Goal: Task Accomplishment & Management: Manage account settings

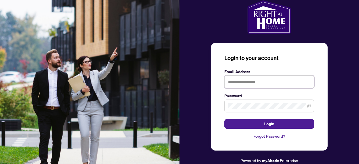
click at [272, 83] on input "text" at bounding box center [269, 81] width 90 height 13
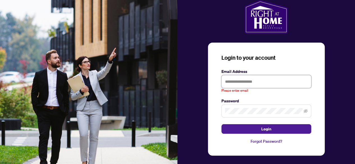
type input "**********"
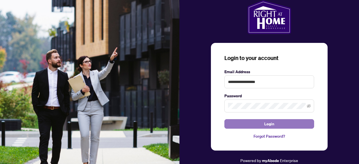
click at [269, 125] on span "Login" at bounding box center [269, 123] width 10 height 9
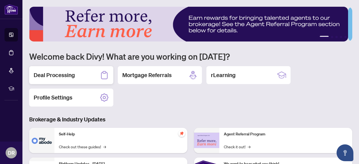
click at [63, 73] on h2 "Deal Processing" at bounding box center [54, 75] width 41 height 8
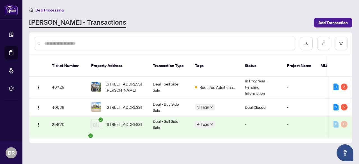
scroll to position [151, 0]
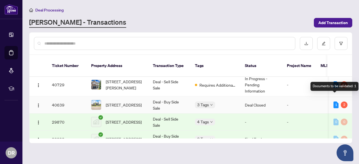
click at [334, 102] on div "1" at bounding box center [336, 105] width 5 height 7
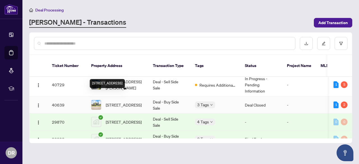
click at [118, 102] on span "[STREET_ADDRESS]" at bounding box center [124, 105] width 36 height 6
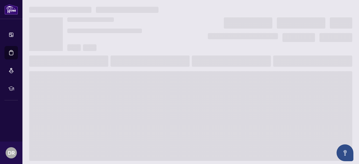
click at [118, 96] on span at bounding box center [190, 116] width 323 height 90
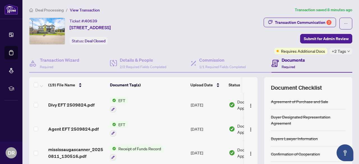
click at [120, 123] on span "EFT" at bounding box center [122, 124] width 12 height 6
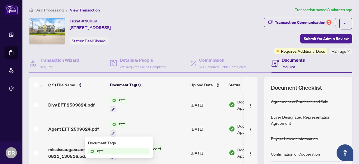
click at [102, 151] on span "EFT" at bounding box center [100, 151] width 12 height 6
